Goal: Check status: Check status

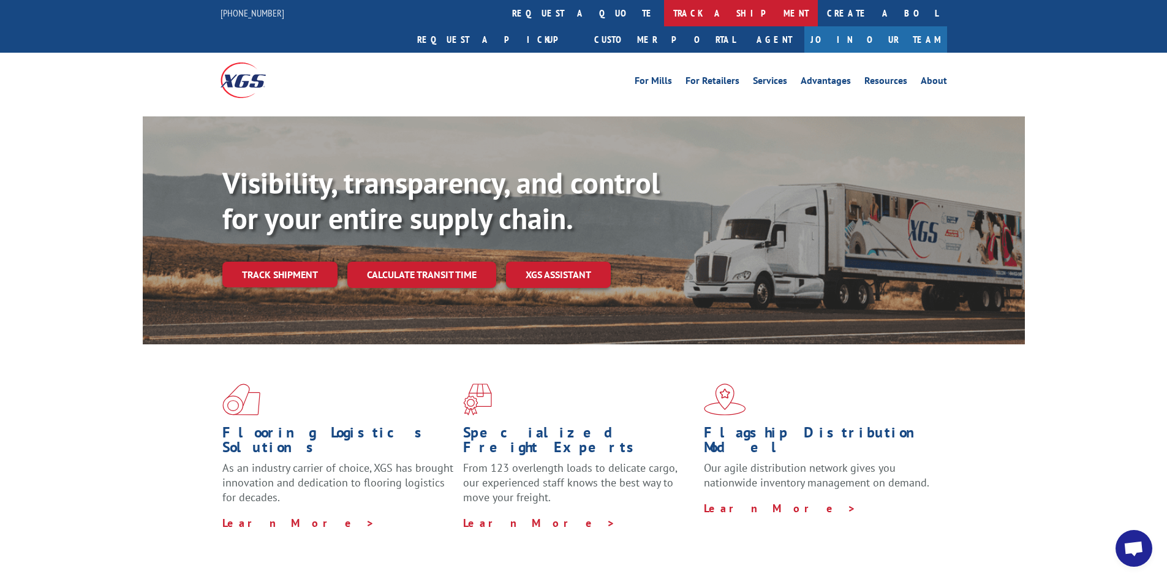
click at [664, 11] on link "track a shipment" at bounding box center [741, 13] width 154 height 26
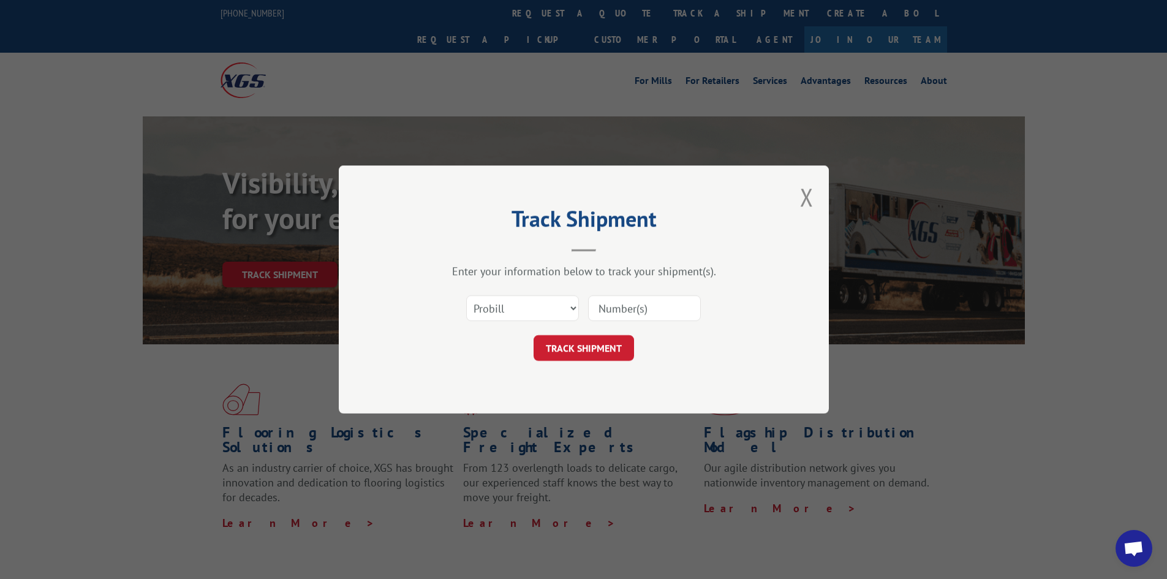
click at [608, 309] on input at bounding box center [644, 308] width 113 height 26
paste input "17595323"
type input "17595323"
click at [579, 350] on button "TRACK SHIPMENT" at bounding box center [584, 348] width 100 height 26
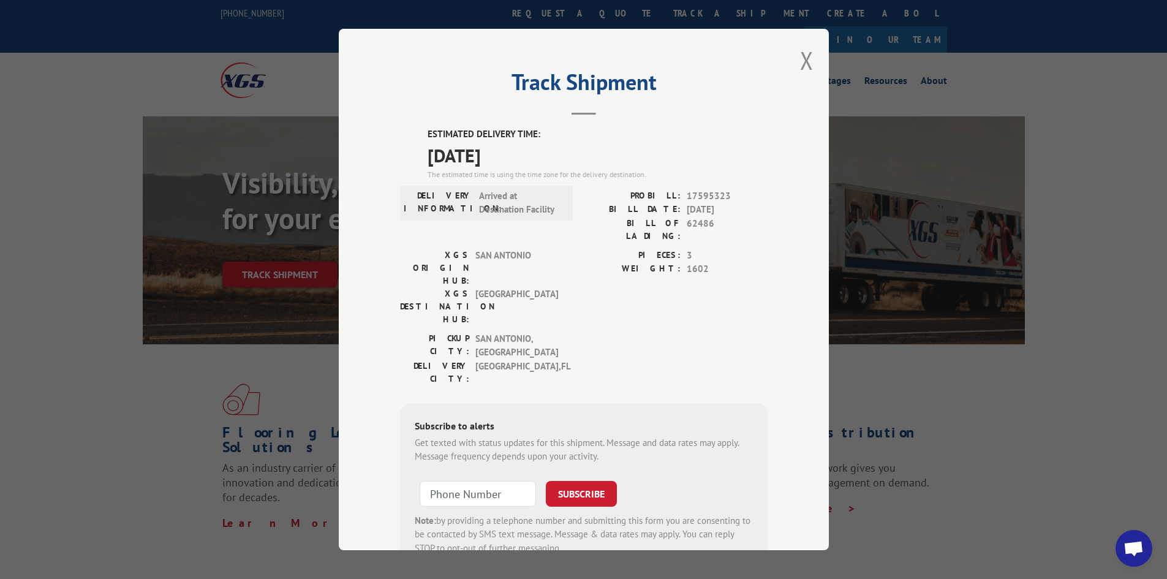
click at [1144, 545] on span "Open chat" at bounding box center [1134, 548] width 37 height 37
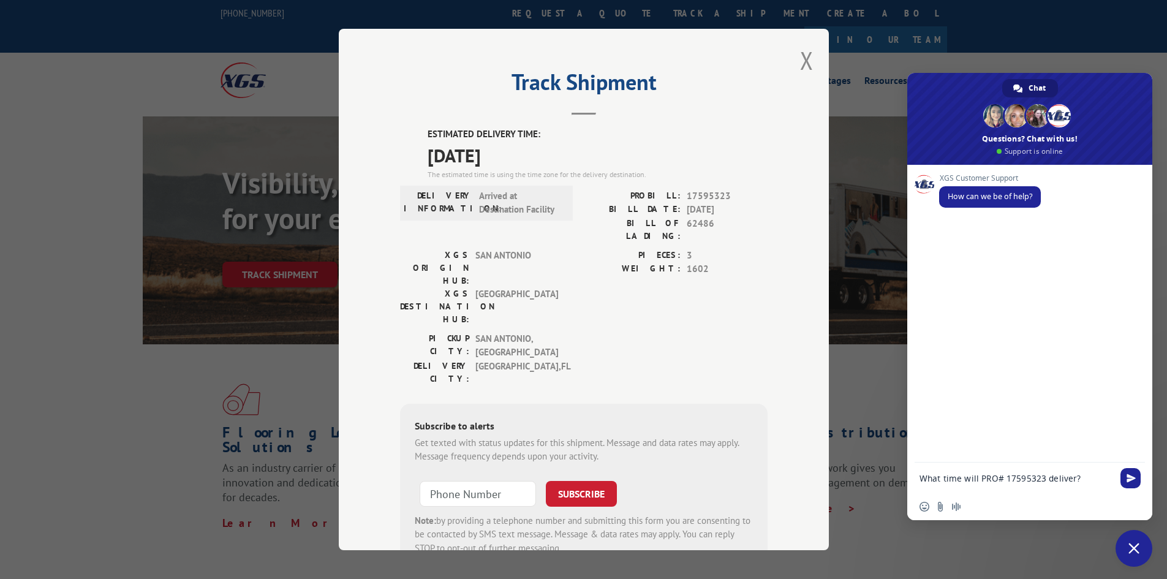
type textarea "What time will PRO# 17595323 deliver?"
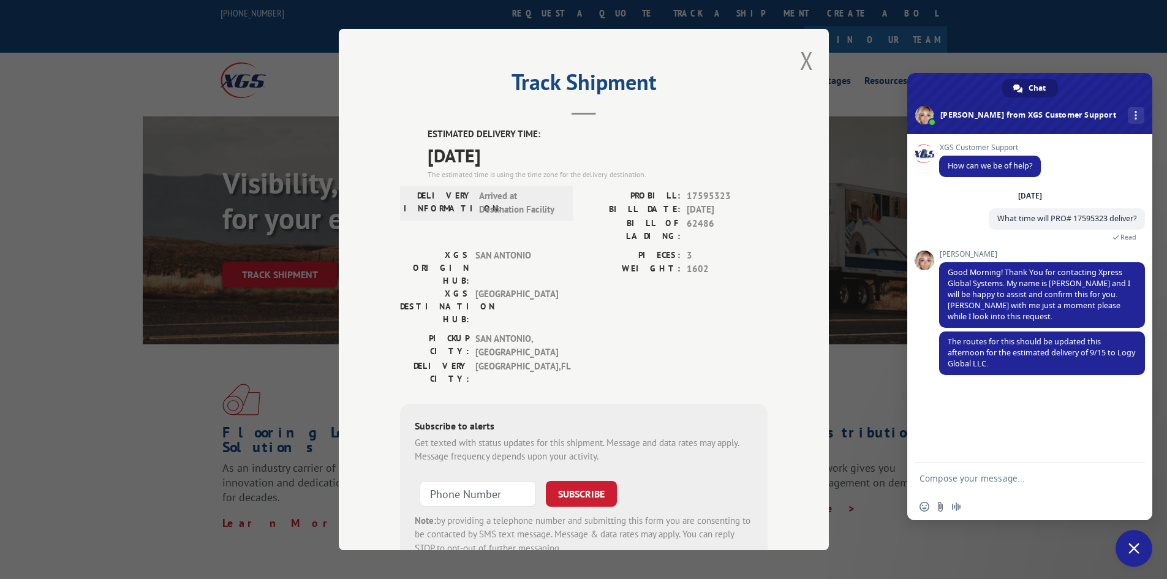
click at [941, 477] on textarea "Compose your message..." at bounding box center [1017, 478] width 194 height 11
type textarea "thanks"
